Goal: Check status

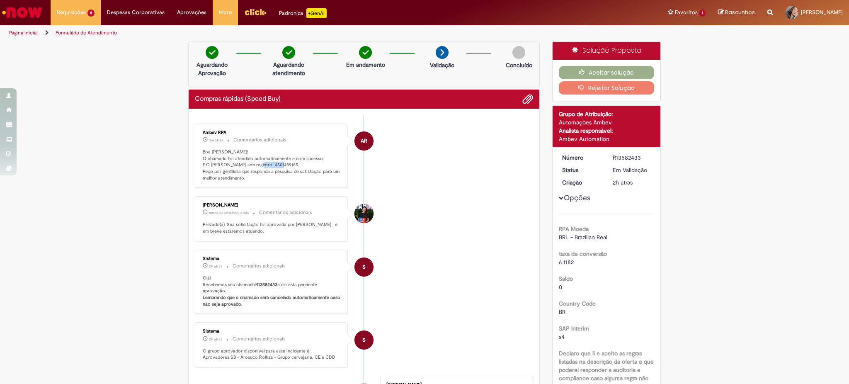
drag, startPoint x: 270, startPoint y: 165, endPoint x: 248, endPoint y: 168, distance: 21.7
click at [248, 168] on p "Boa tarde, Beatriz! O chamado foi atendido automaticamente e com sucesso. P.O g…" at bounding box center [272, 165] width 138 height 33
copy p "4501489165"
